Goal: Information Seeking & Learning: Compare options

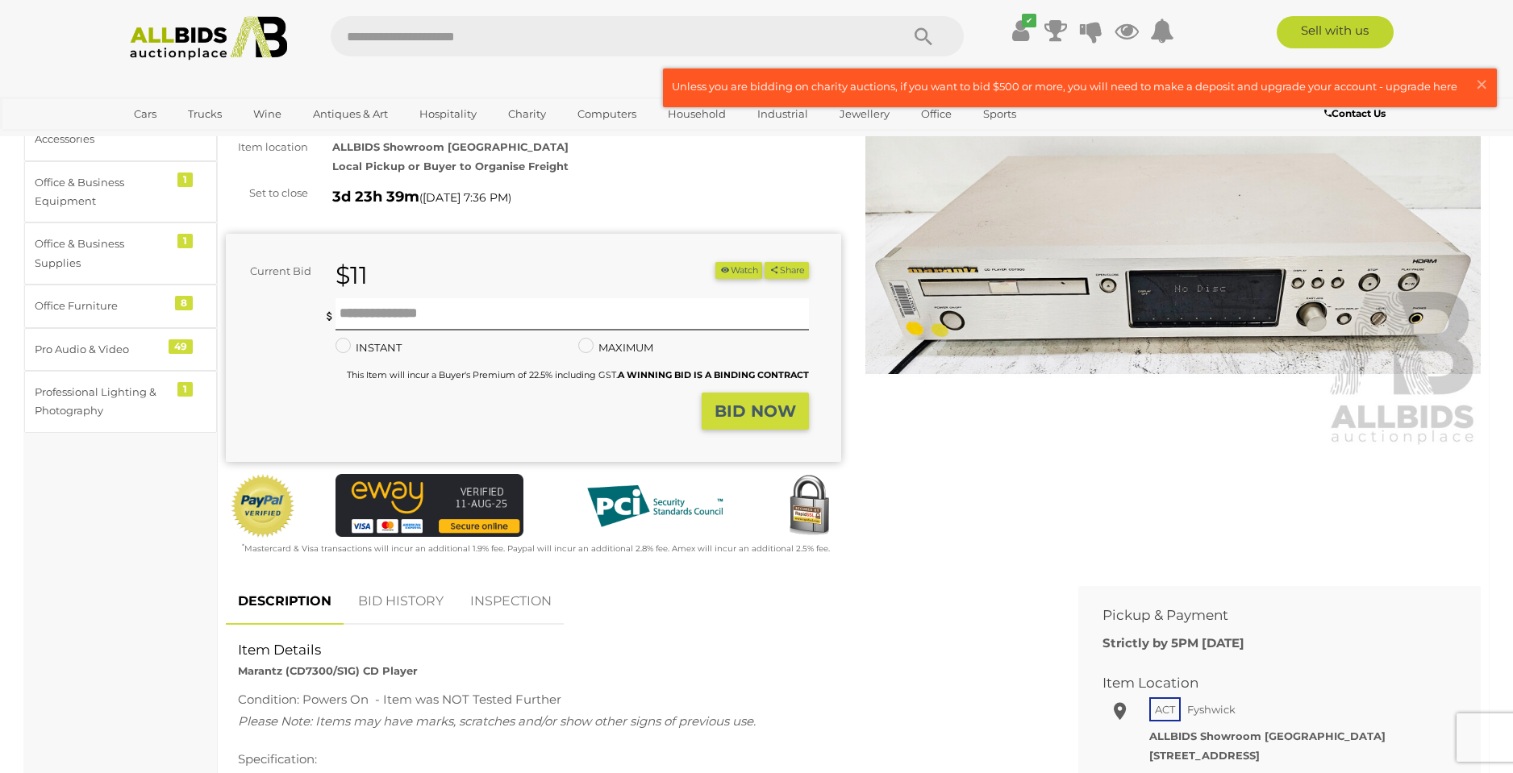
scroll to position [134, 0]
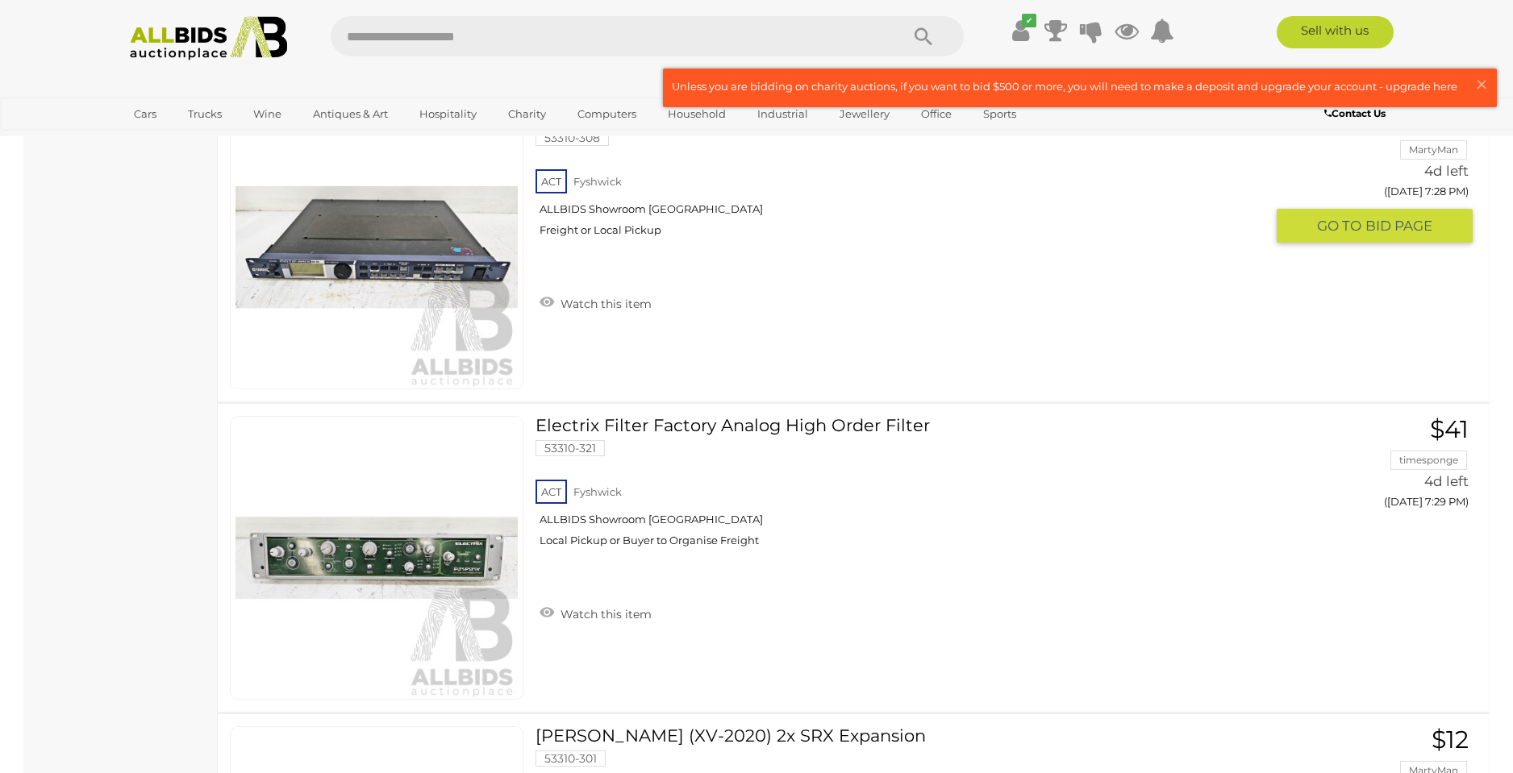
scroll to position [10834, 0]
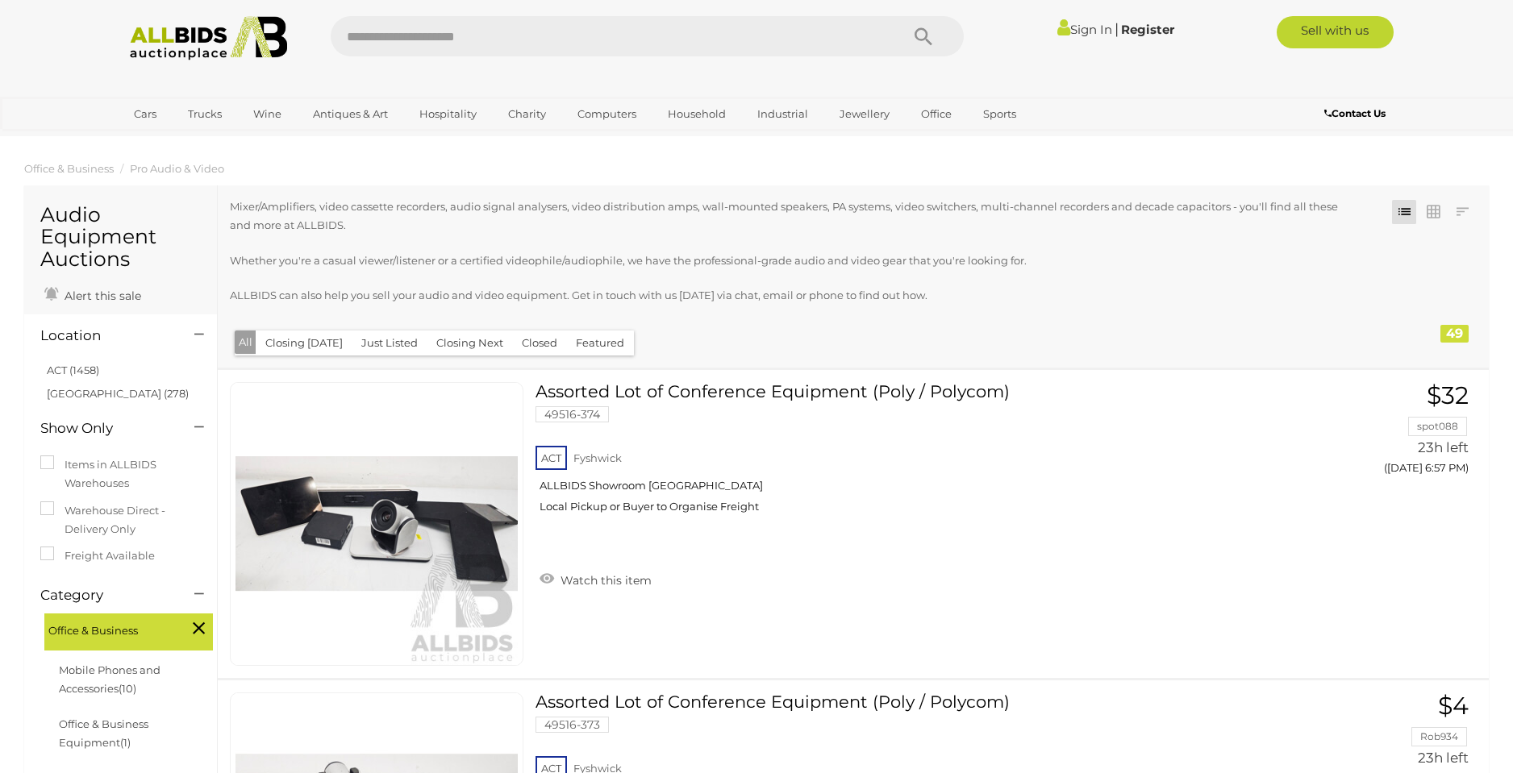
scroll to position [629, 0]
